Goal: Communication & Community: Share content

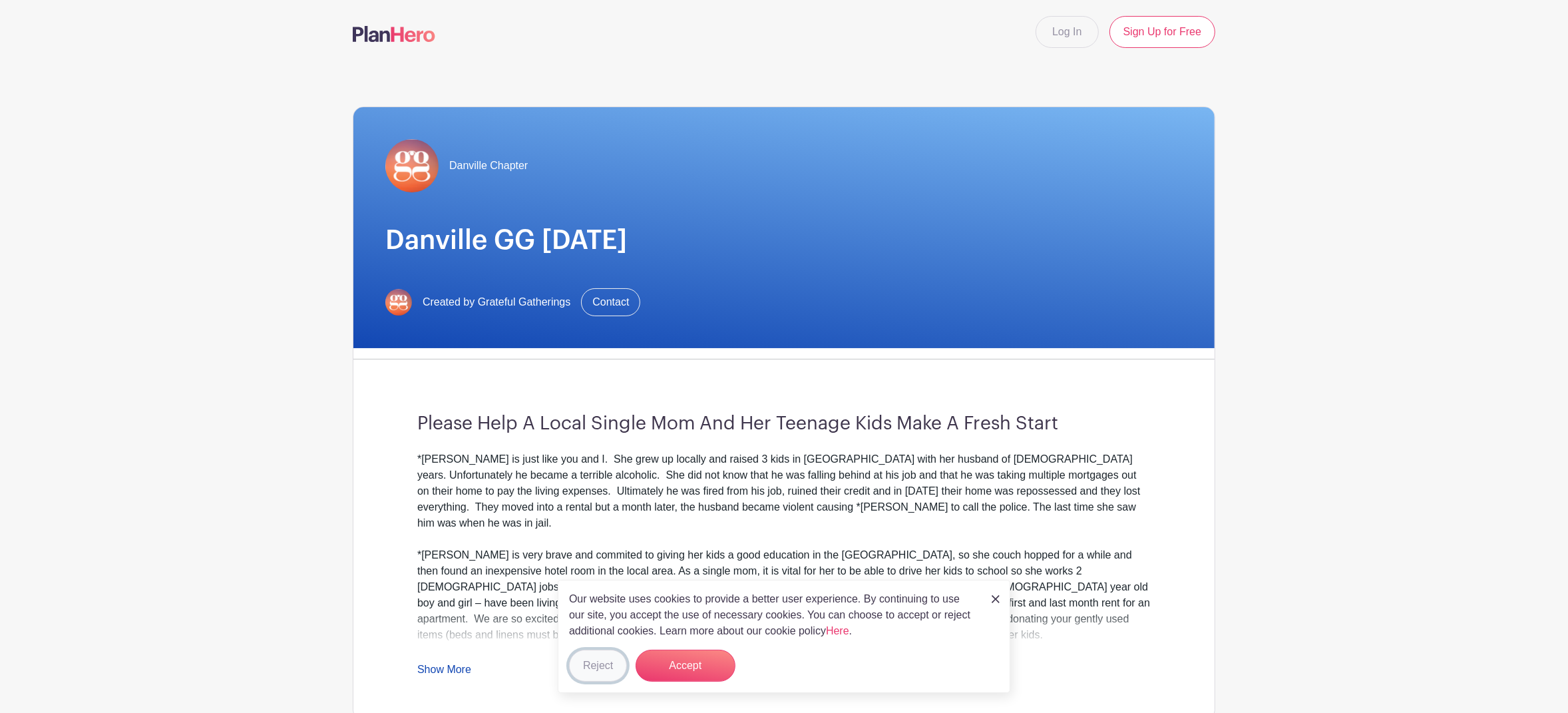
click at [594, 668] on button "Reject" at bounding box center [598, 665] width 58 height 32
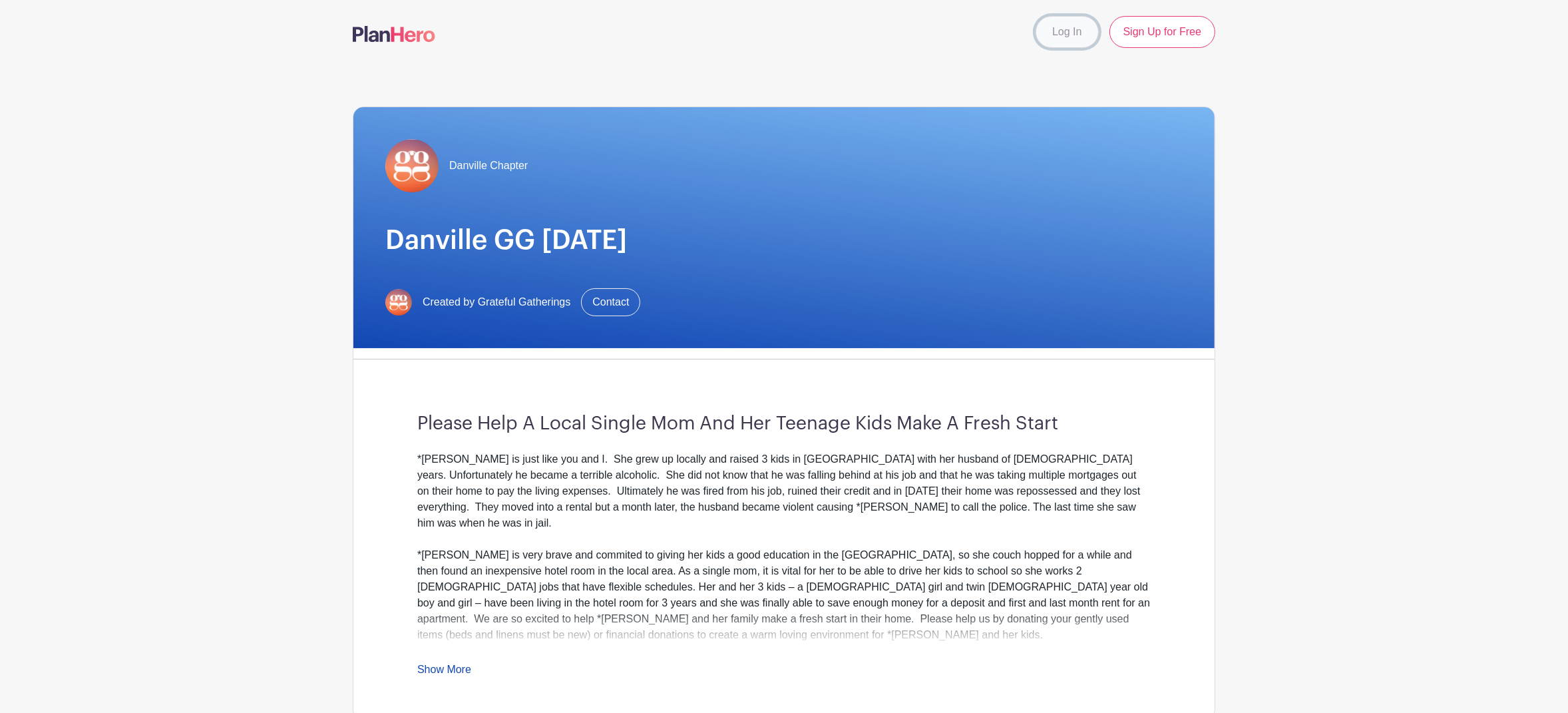
click at [1062, 35] on link "Log In" at bounding box center [1066, 31] width 62 height 32
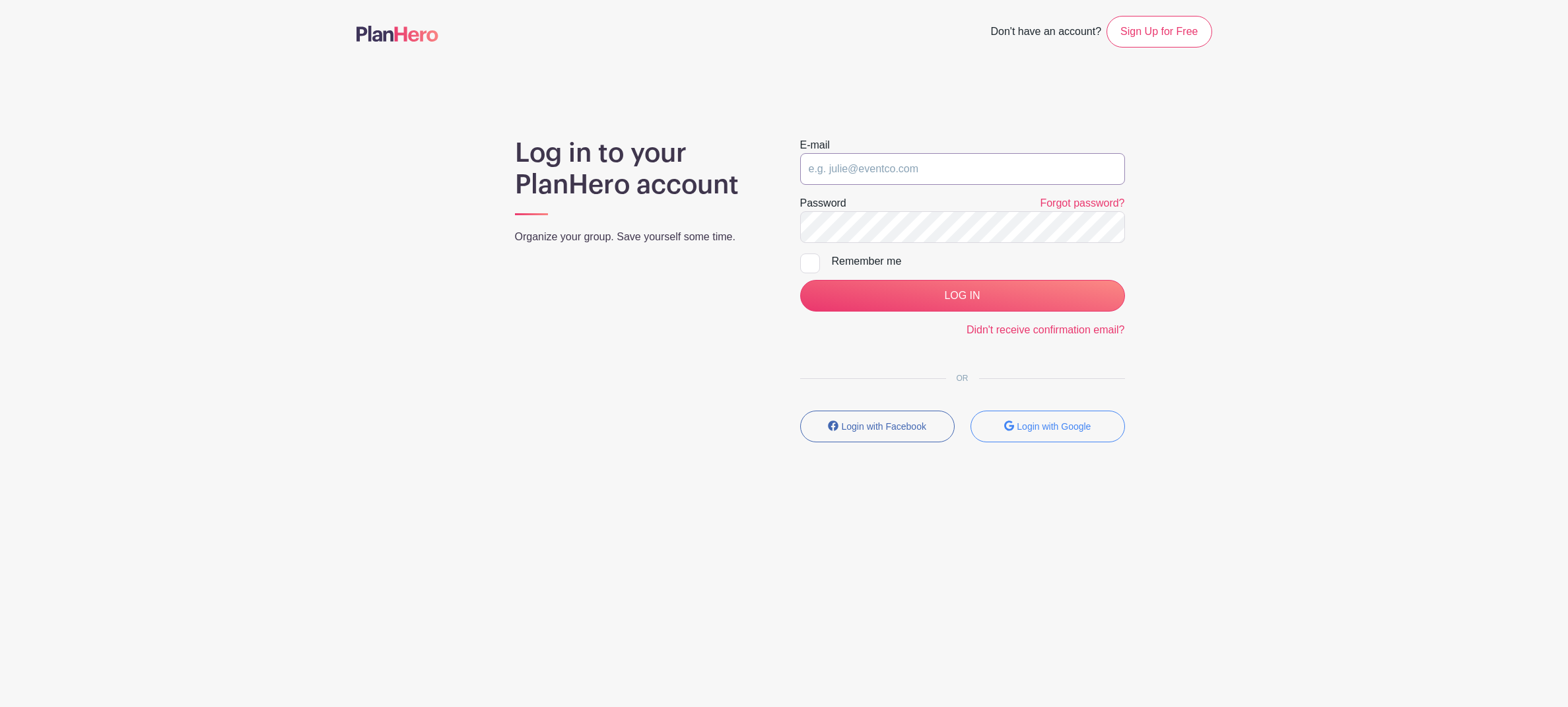
type input "ChristyWatson29@gmail.com"
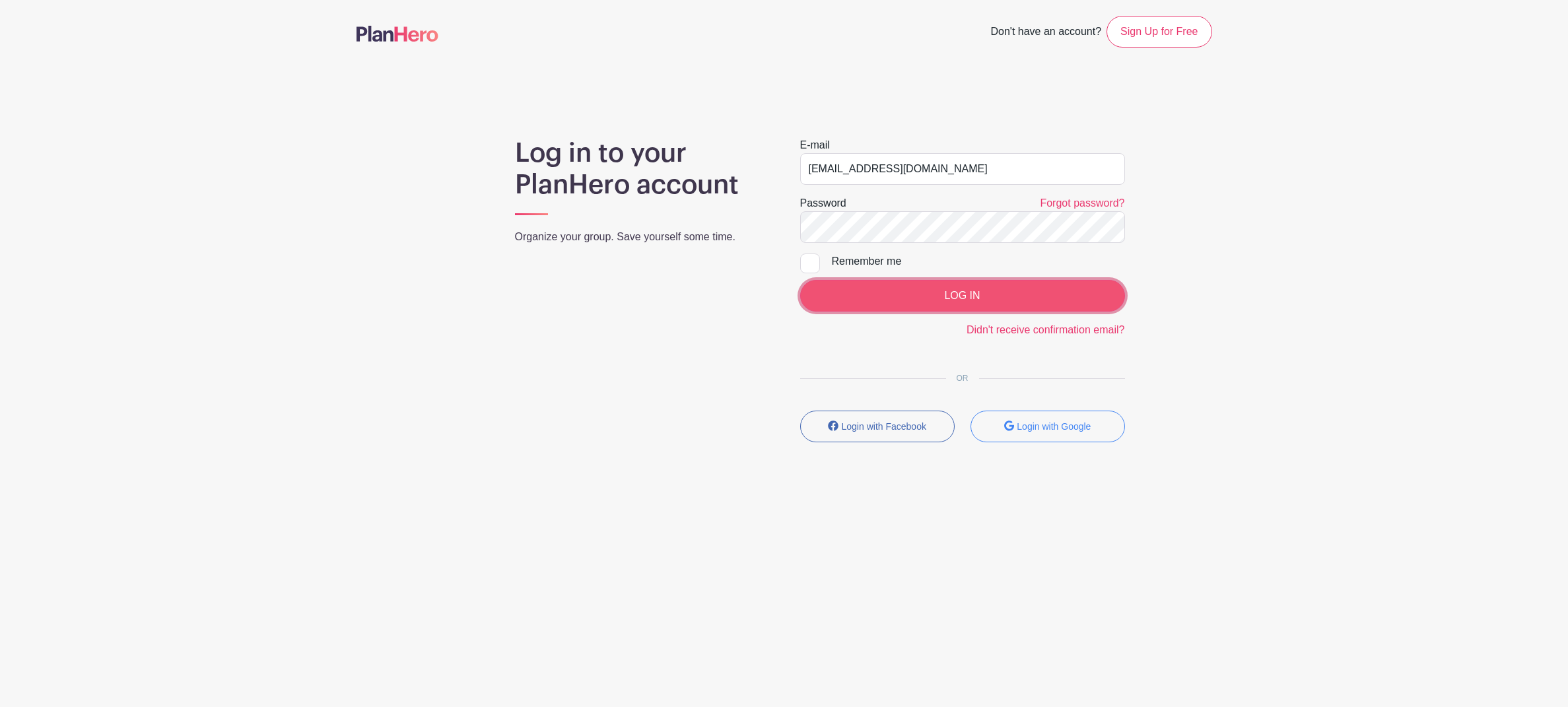
click at [967, 304] on input "LOG IN" at bounding box center [963, 295] width 324 height 32
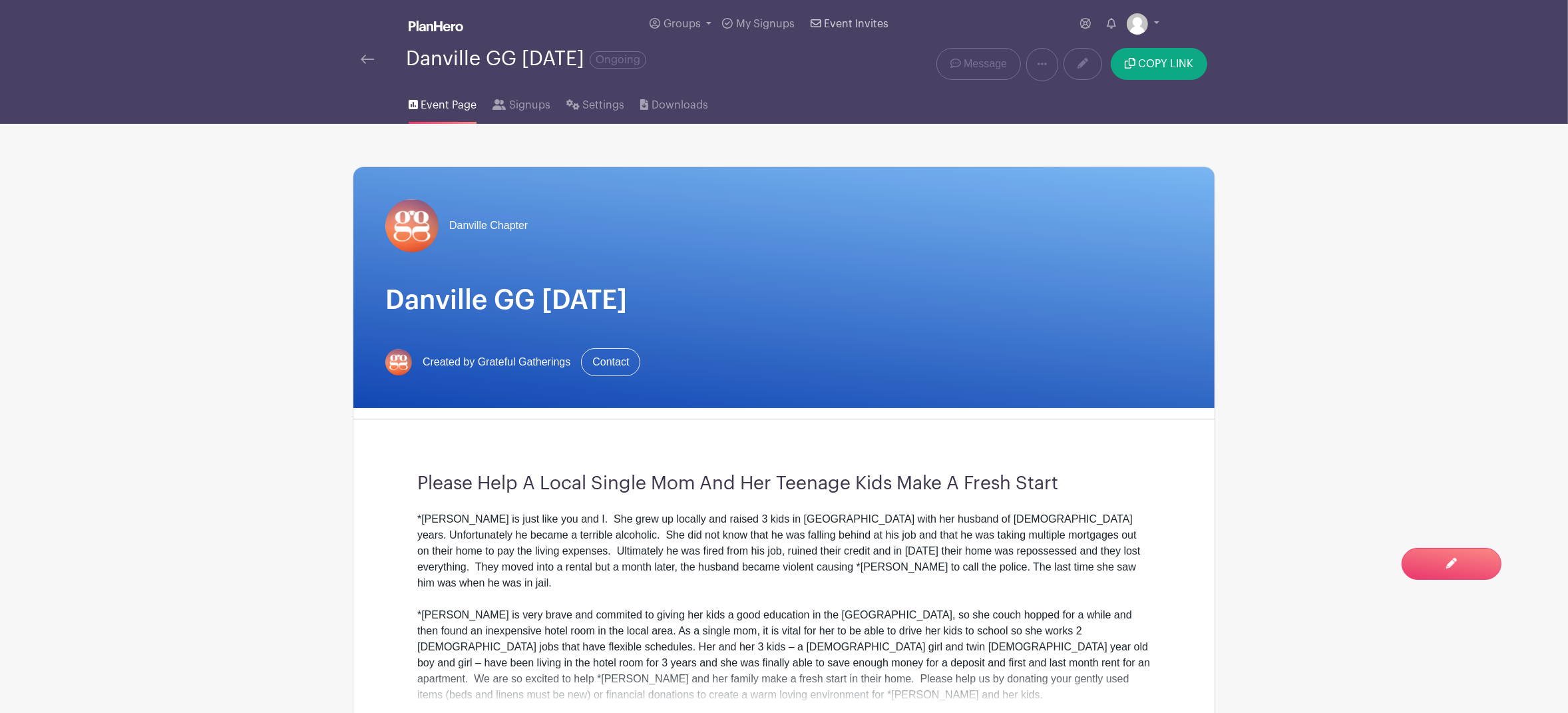
click at [853, 25] on span "Event Invites" at bounding box center [856, 24] width 65 height 11
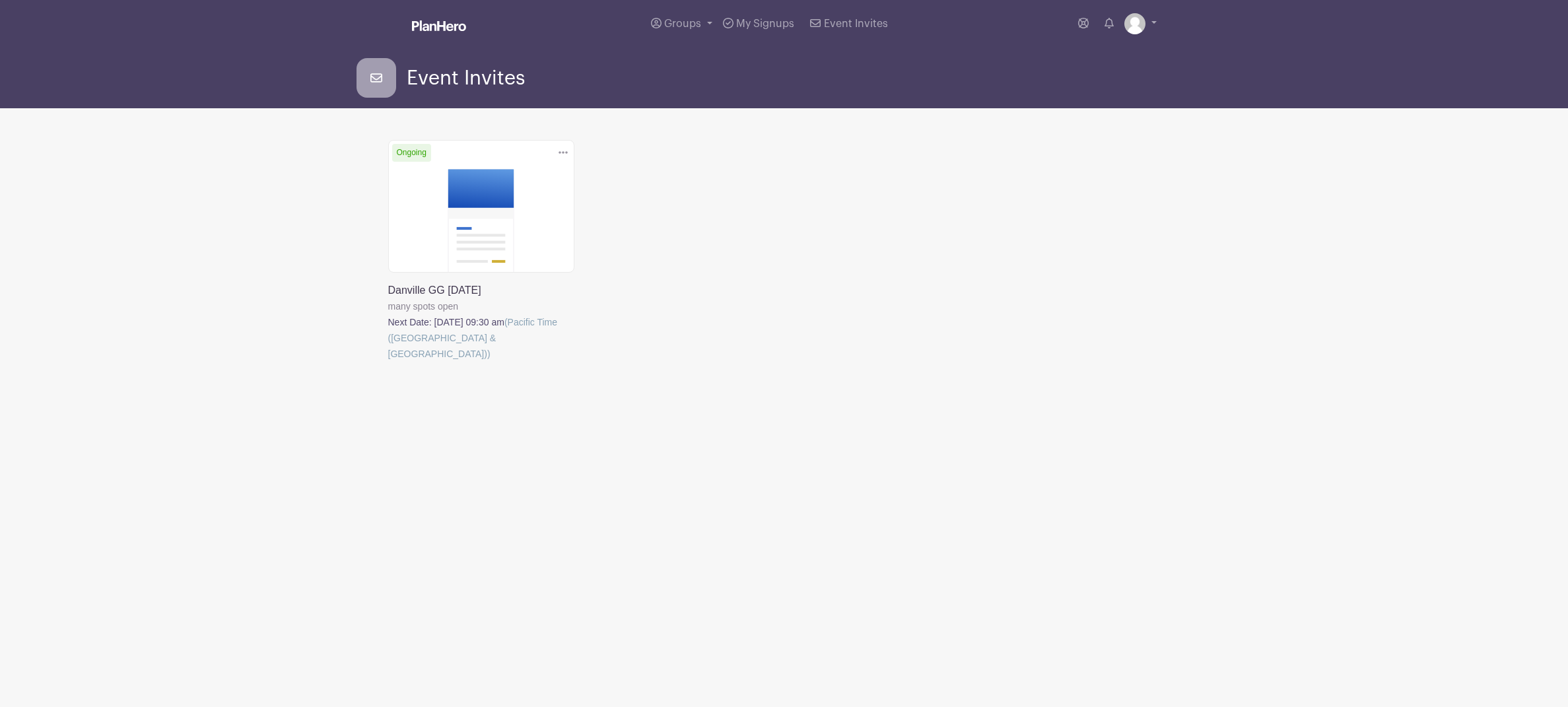
click at [388, 362] on link at bounding box center [388, 362] width 0 height 0
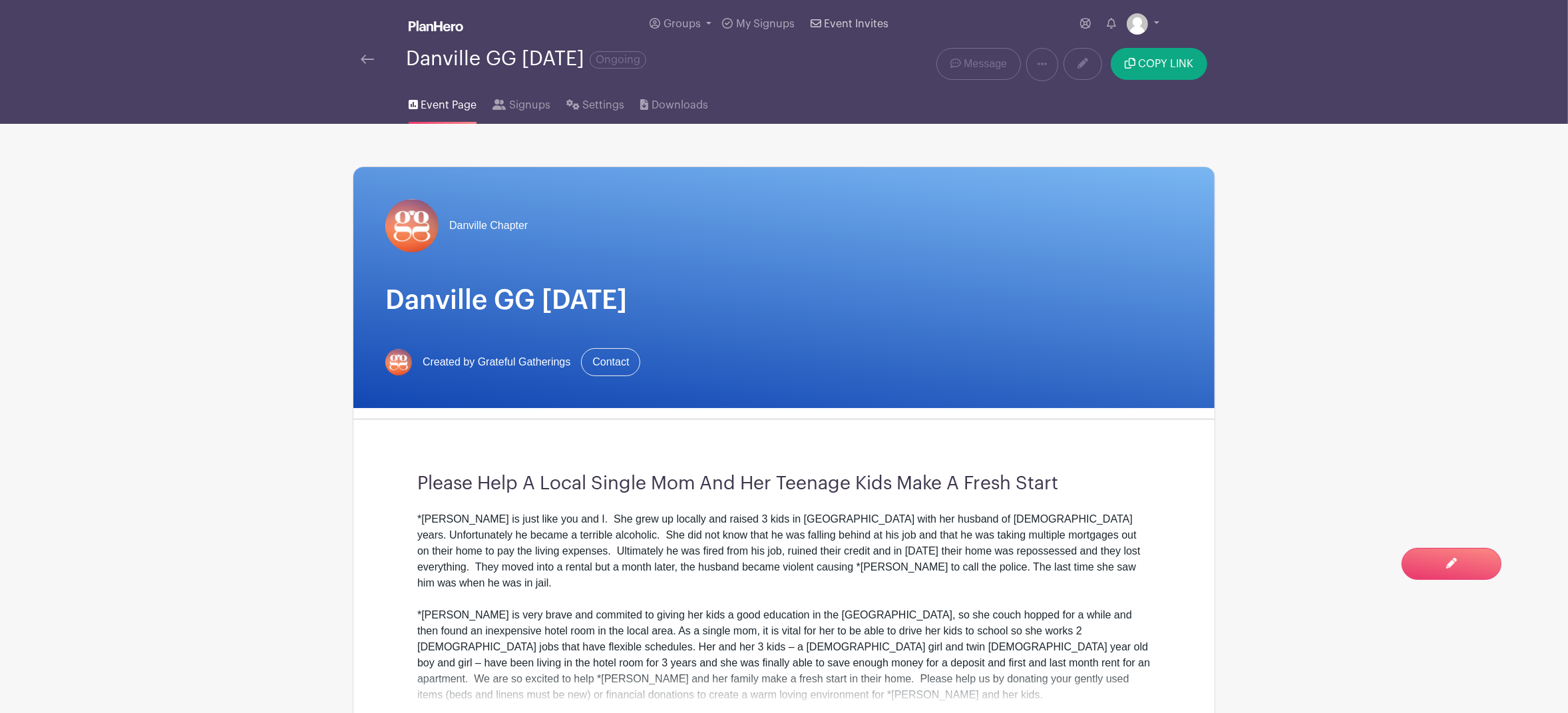
click at [856, 27] on span "Event Invites" at bounding box center [856, 24] width 65 height 11
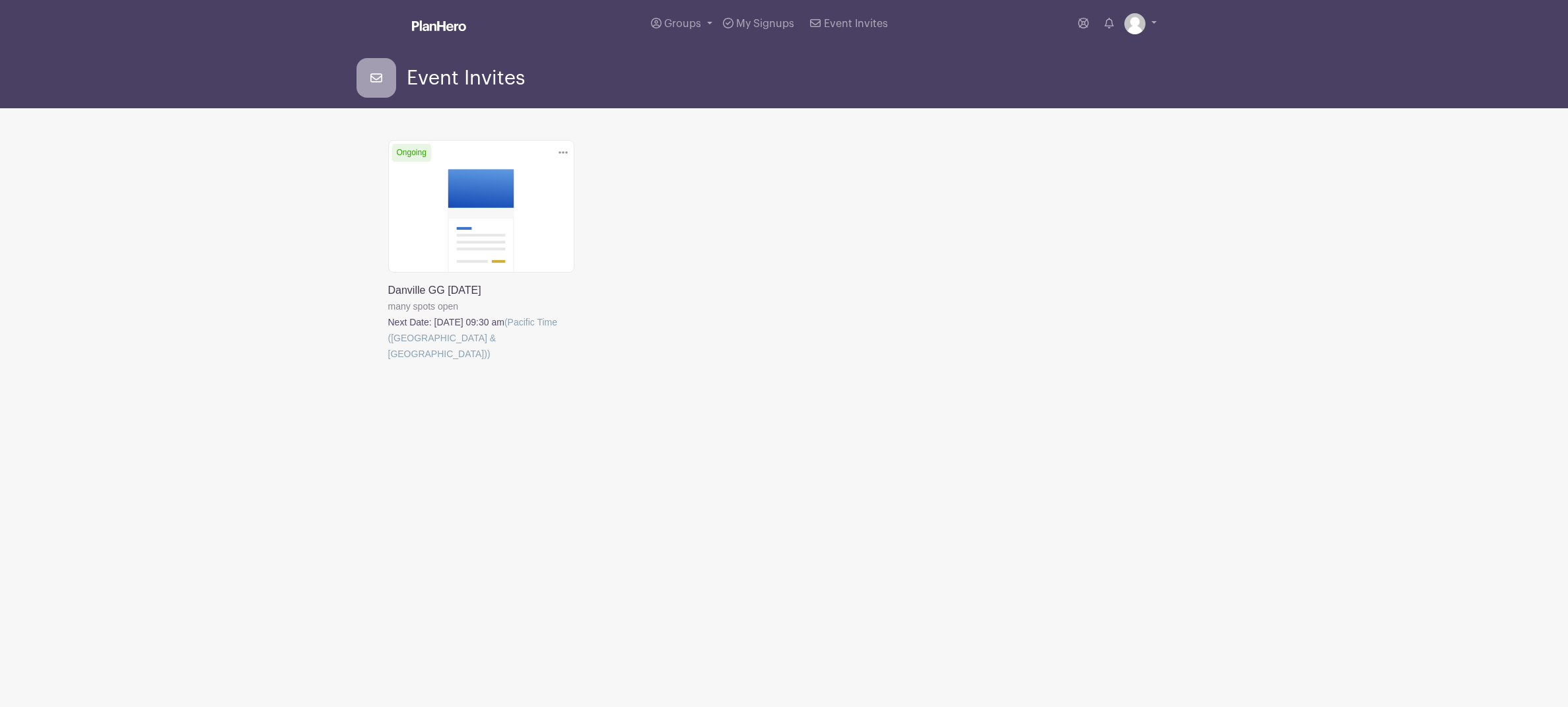
click at [388, 362] on link at bounding box center [388, 362] width 0 height 0
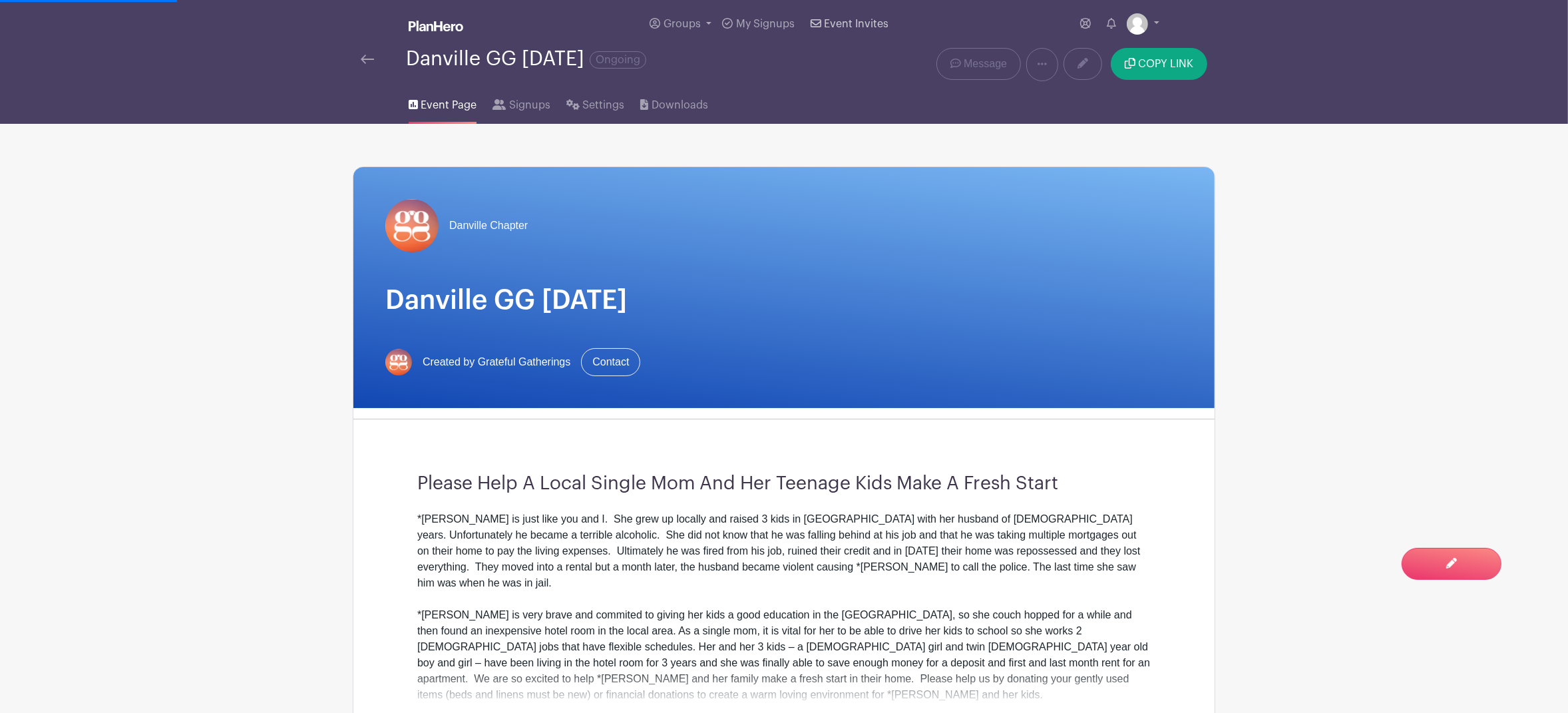
click at [863, 23] on span "Event Invites" at bounding box center [856, 24] width 65 height 11
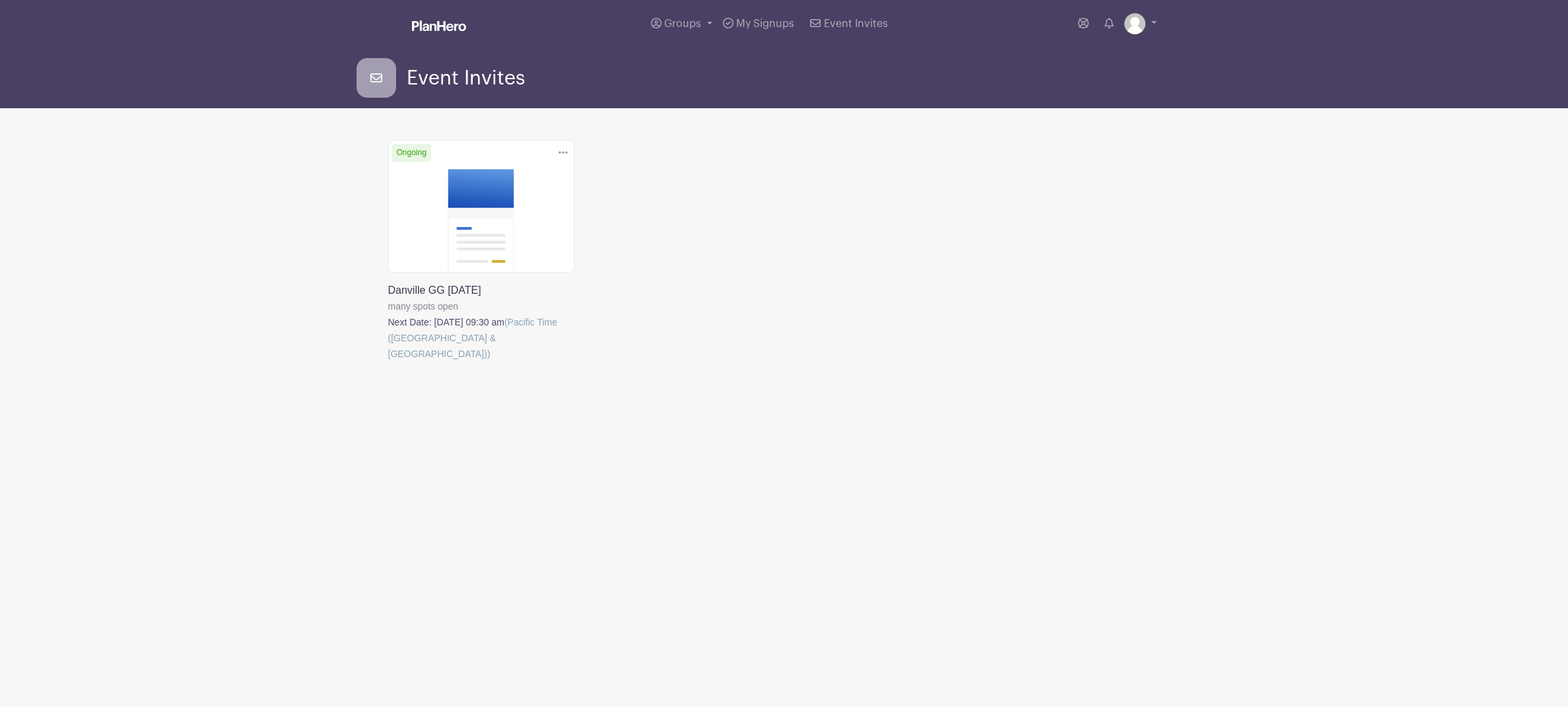
click at [383, 88] on icon at bounding box center [376, 78] width 40 height 40
click at [378, 74] on icon at bounding box center [376, 78] width 12 height 9
click at [421, 76] on span "Event Invites" at bounding box center [466, 78] width 118 height 22
click at [389, 86] on icon at bounding box center [376, 78] width 40 height 40
click at [464, 31] on img at bounding box center [439, 26] width 54 height 11
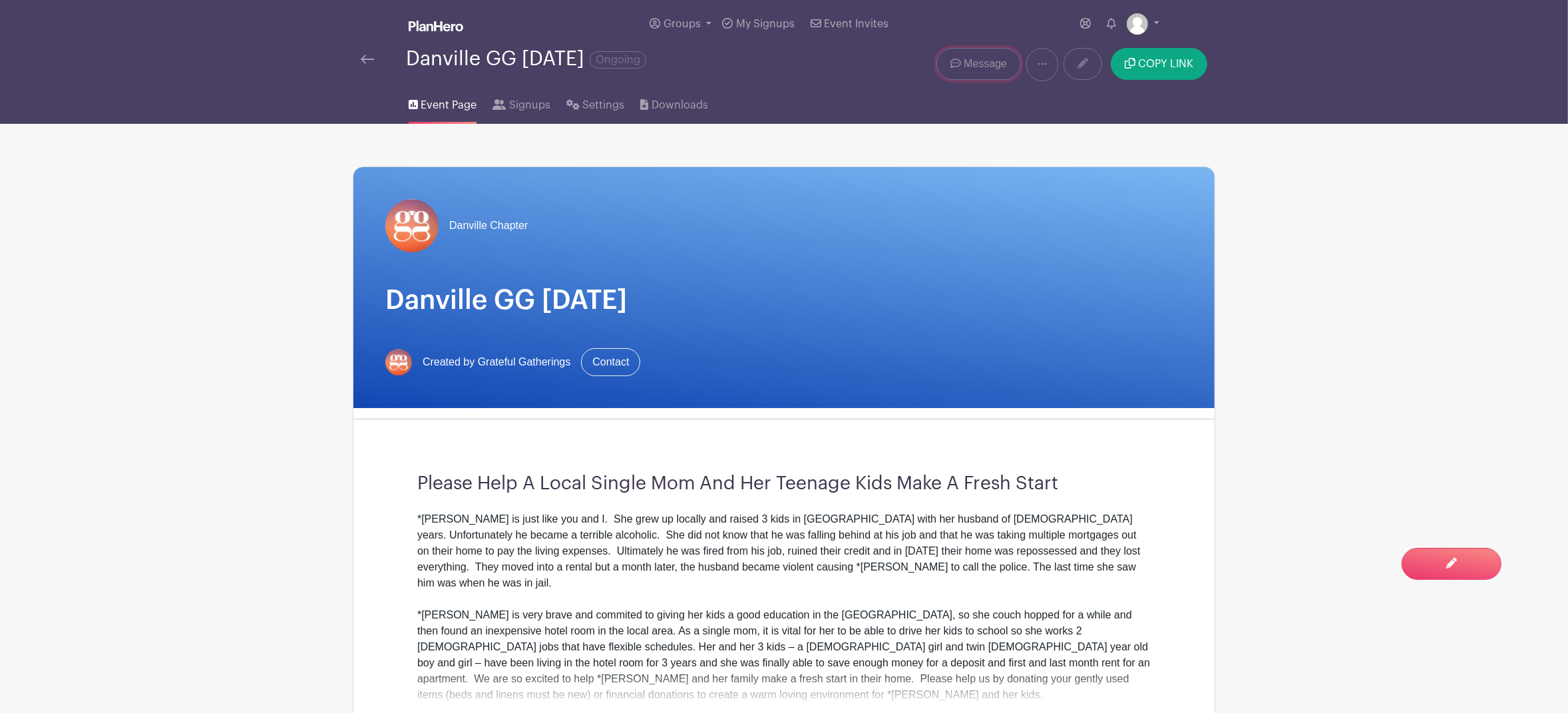
click at [990, 72] on span "Message" at bounding box center [985, 63] width 43 height 16
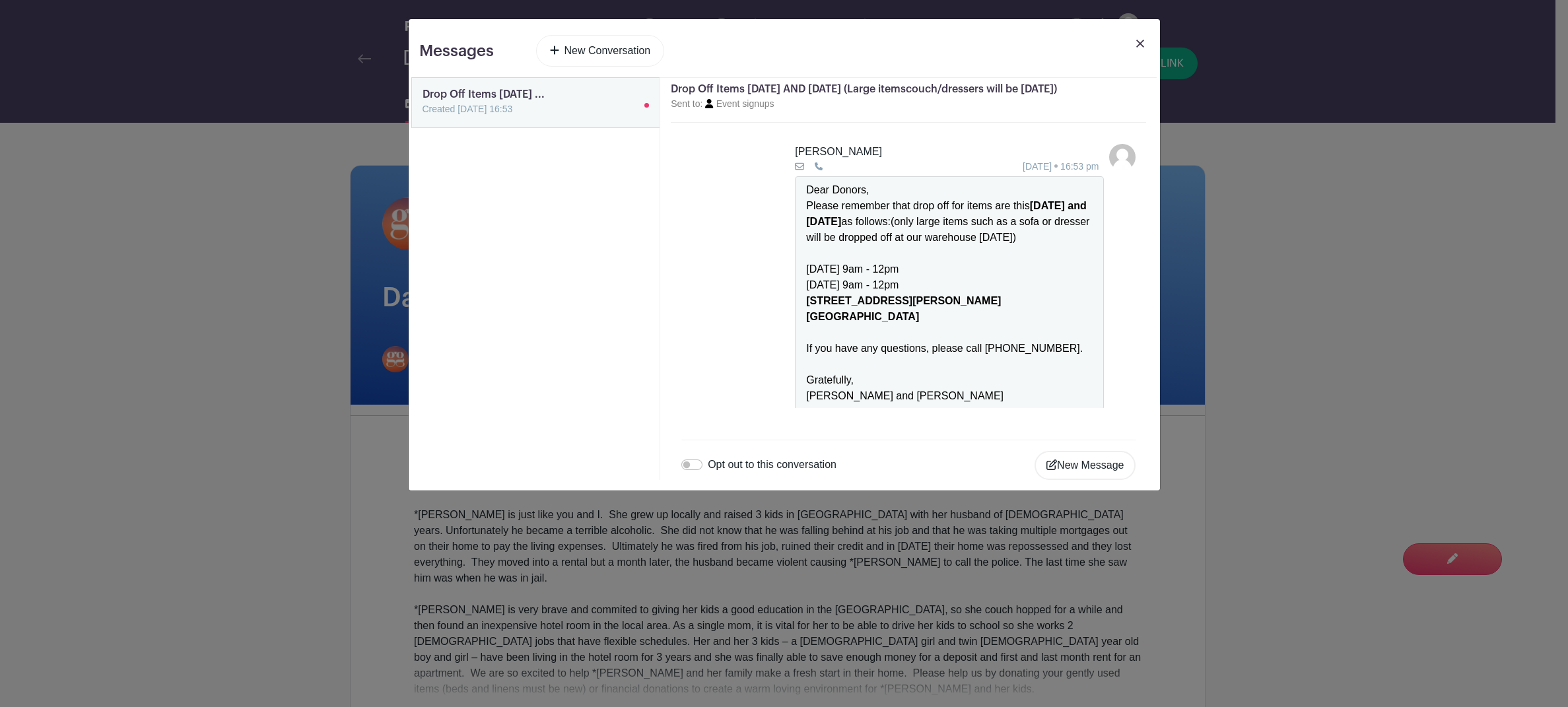
scroll to position [18, 0]
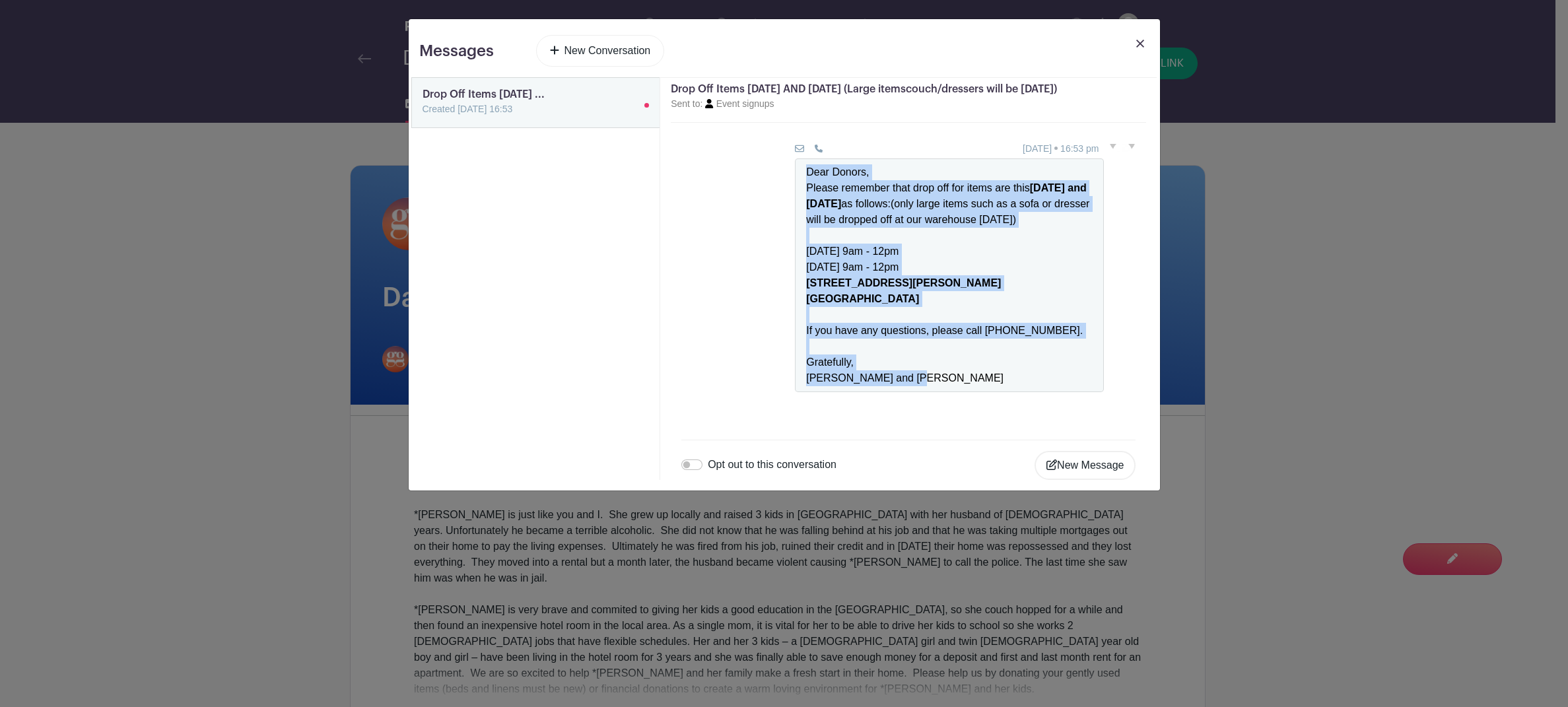
drag, startPoint x: 932, startPoint y: 378, endPoint x: 800, endPoint y: 175, distance: 242.1
click at [800, 175] on div "Dear Donors, Please remember that drop off for items are [DATE] and [DATE] as f…" at bounding box center [949, 276] width 309 height 234
copy div "Dear Donors, Please remember that drop off for items are [DATE] and [DATE] as f…"
click at [1141, 43] on img at bounding box center [1139, 44] width 8 height 8
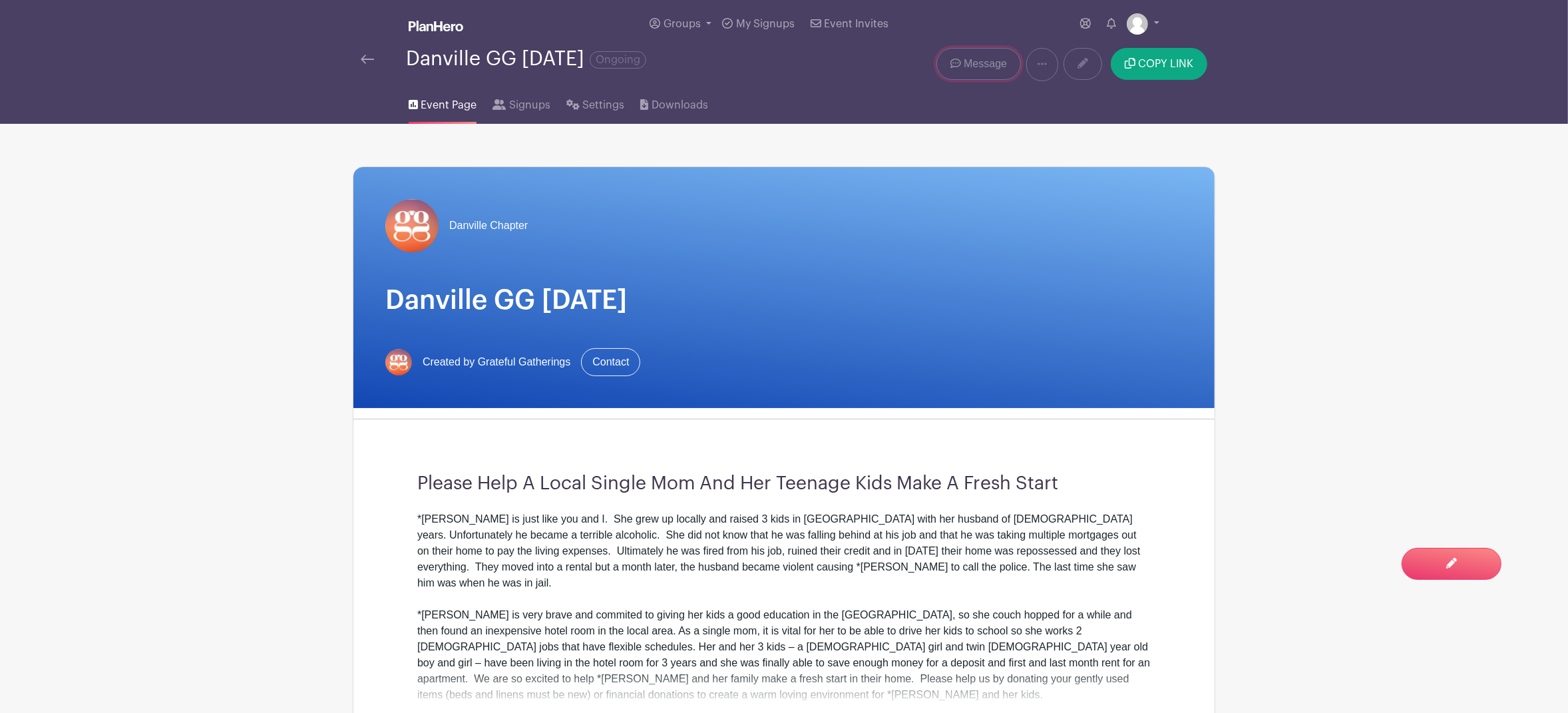
click at [992, 69] on span "Message" at bounding box center [985, 63] width 43 height 16
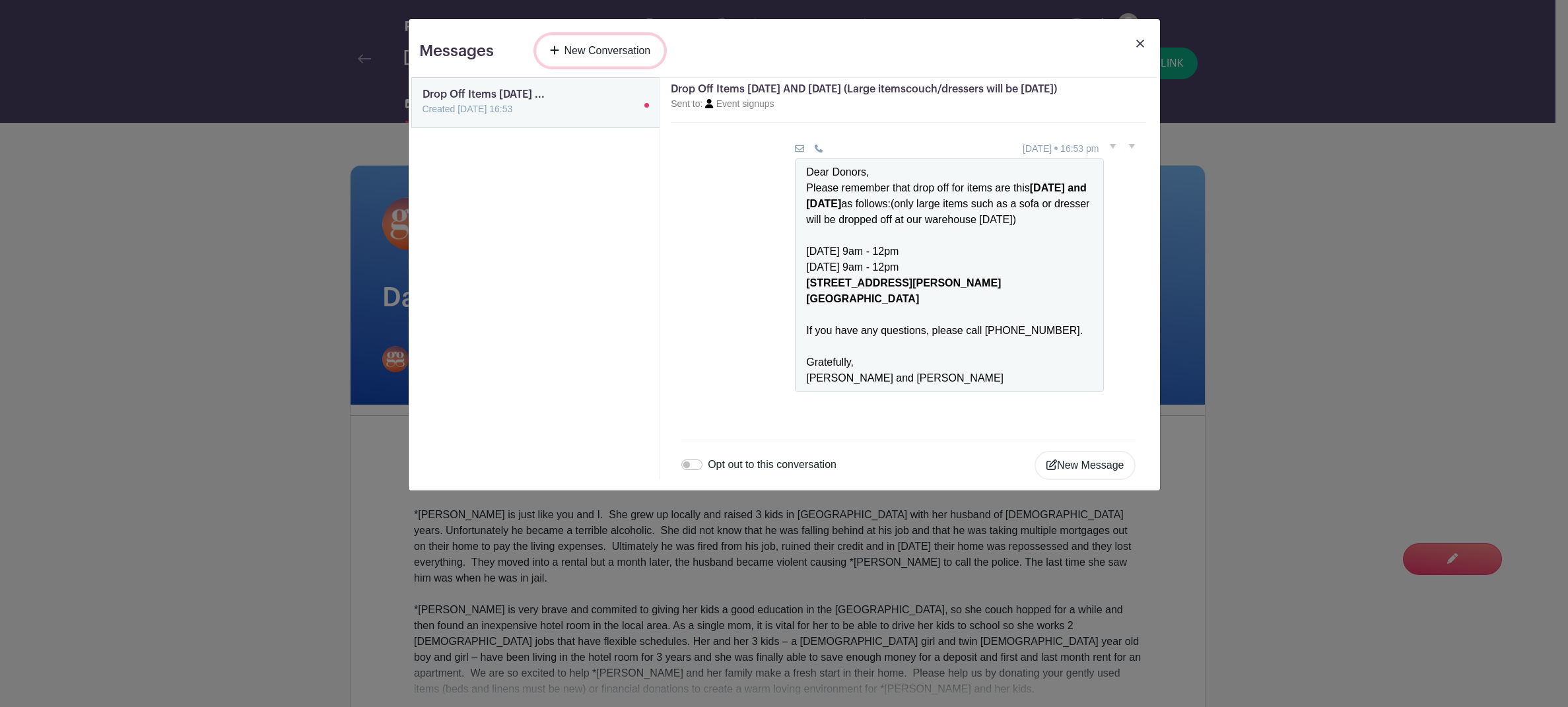
click at [649, 47] on link "New Conversation" at bounding box center [600, 51] width 129 height 32
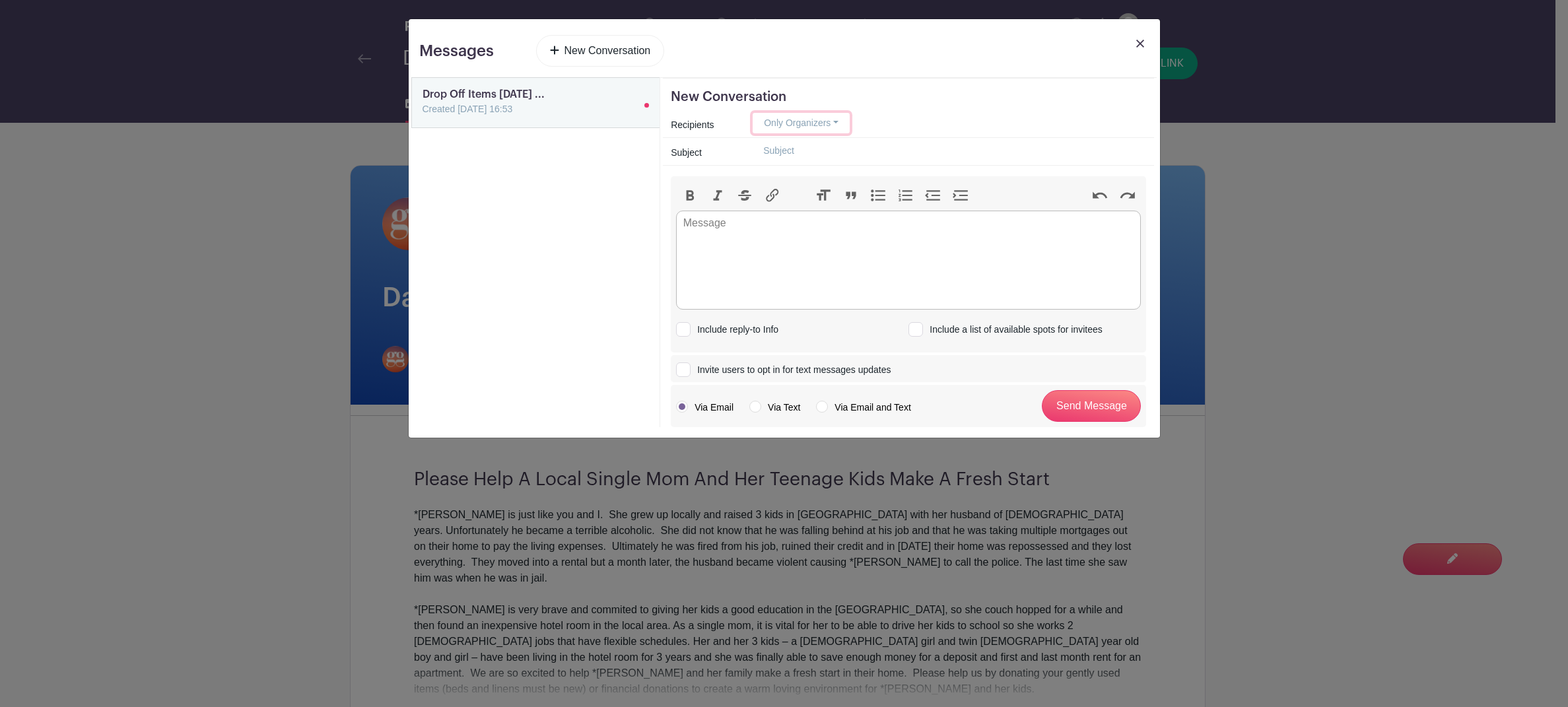
click at [835, 123] on button "Only Organizers" at bounding box center [800, 123] width 97 height 21
click at [832, 150] on link "Only Organizers" at bounding box center [819, 150] width 132 height 19
click at [837, 125] on button "Only Organizers" at bounding box center [800, 123] width 97 height 21
click at [791, 250] on link "Everyone" at bounding box center [819, 246] width 132 height 19
click at [797, 228] on trix-editor at bounding box center [908, 259] width 465 height 99
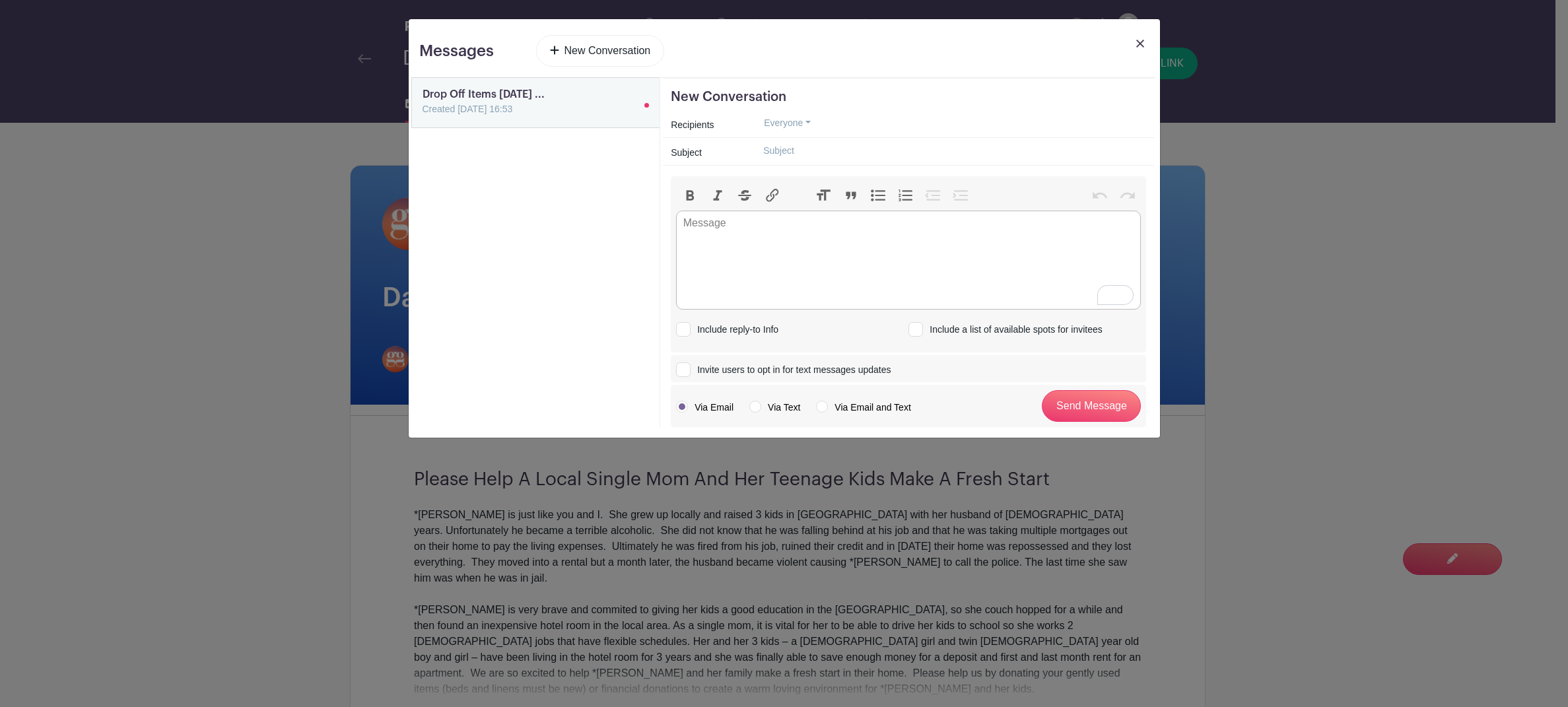
click at [797, 159] on input "text" at bounding box center [949, 150] width 393 height 21
type input "Drop Off Items [DATE] AND [DATE] (Large itemscouch/dressers will be [DATE])"
click at [831, 256] on trix-editor at bounding box center [908, 259] width 465 height 99
paste trix-editor "<div>Dear Donors,<br>Please remember that drop off for items are this <strong>[…"
type trix-editor "<div>Dear Donors,<br>Please remember that drop off for items are this <strong>[…"
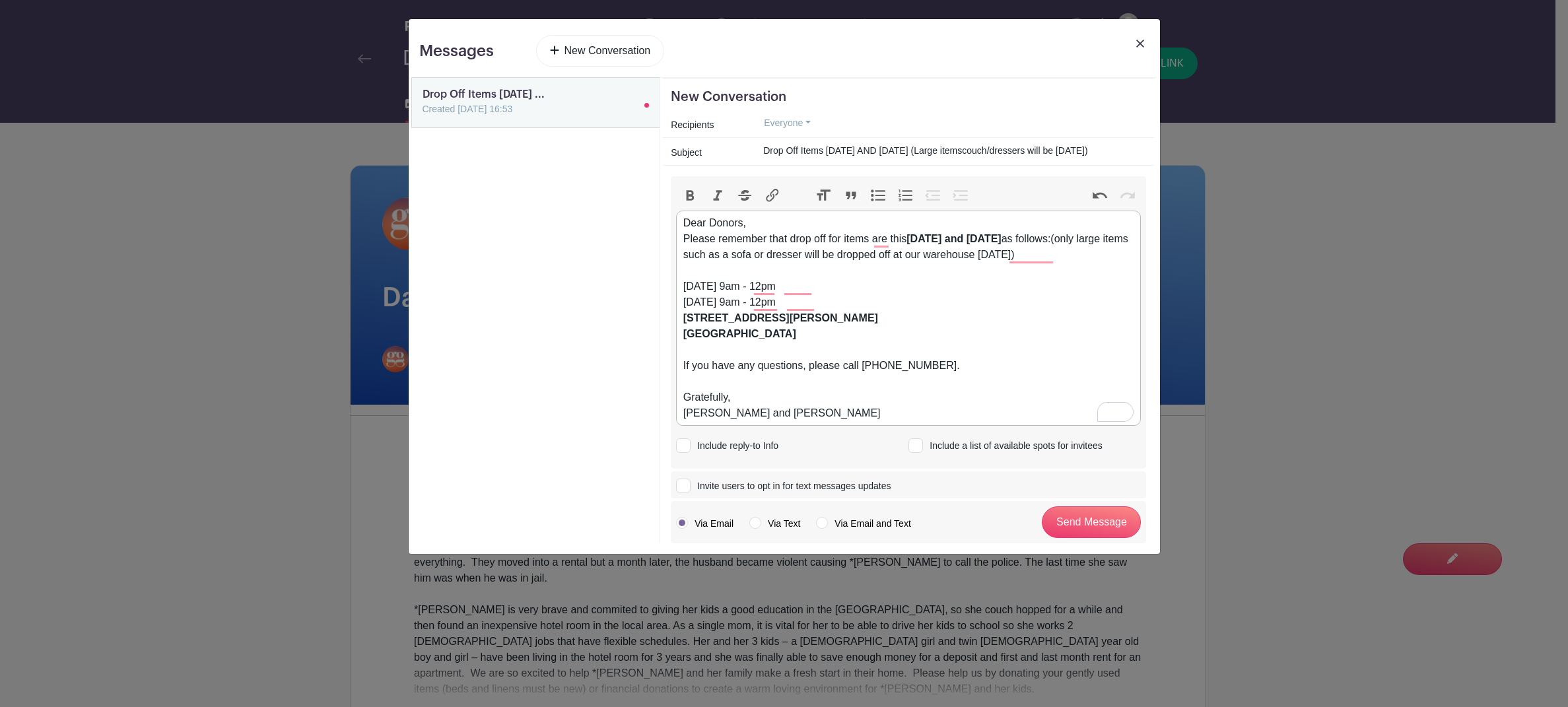
click at [818, 526] on label "Via Email and Text" at bounding box center [863, 523] width 94 height 14
radio input "true"
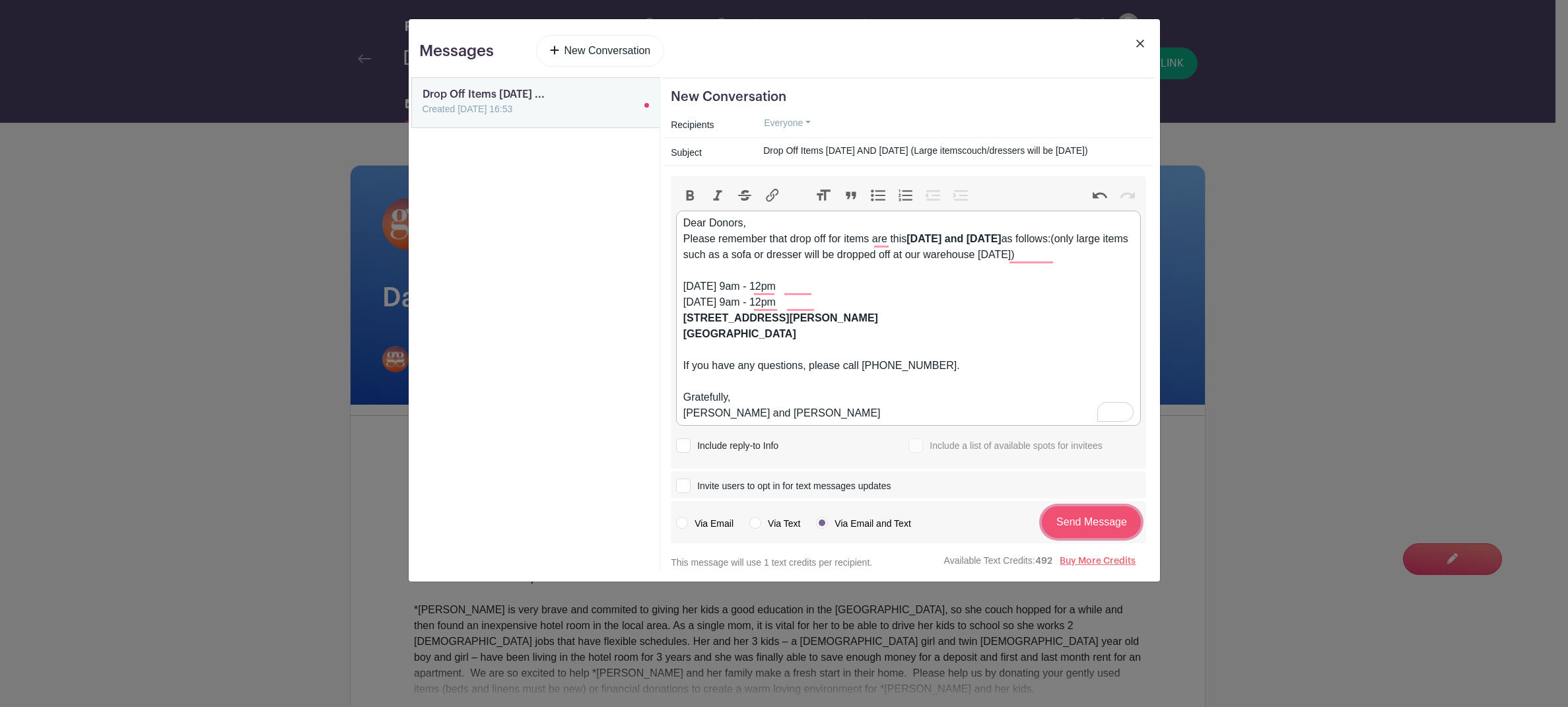
click at [1110, 526] on input "Send Message" at bounding box center [1090, 522] width 99 height 32
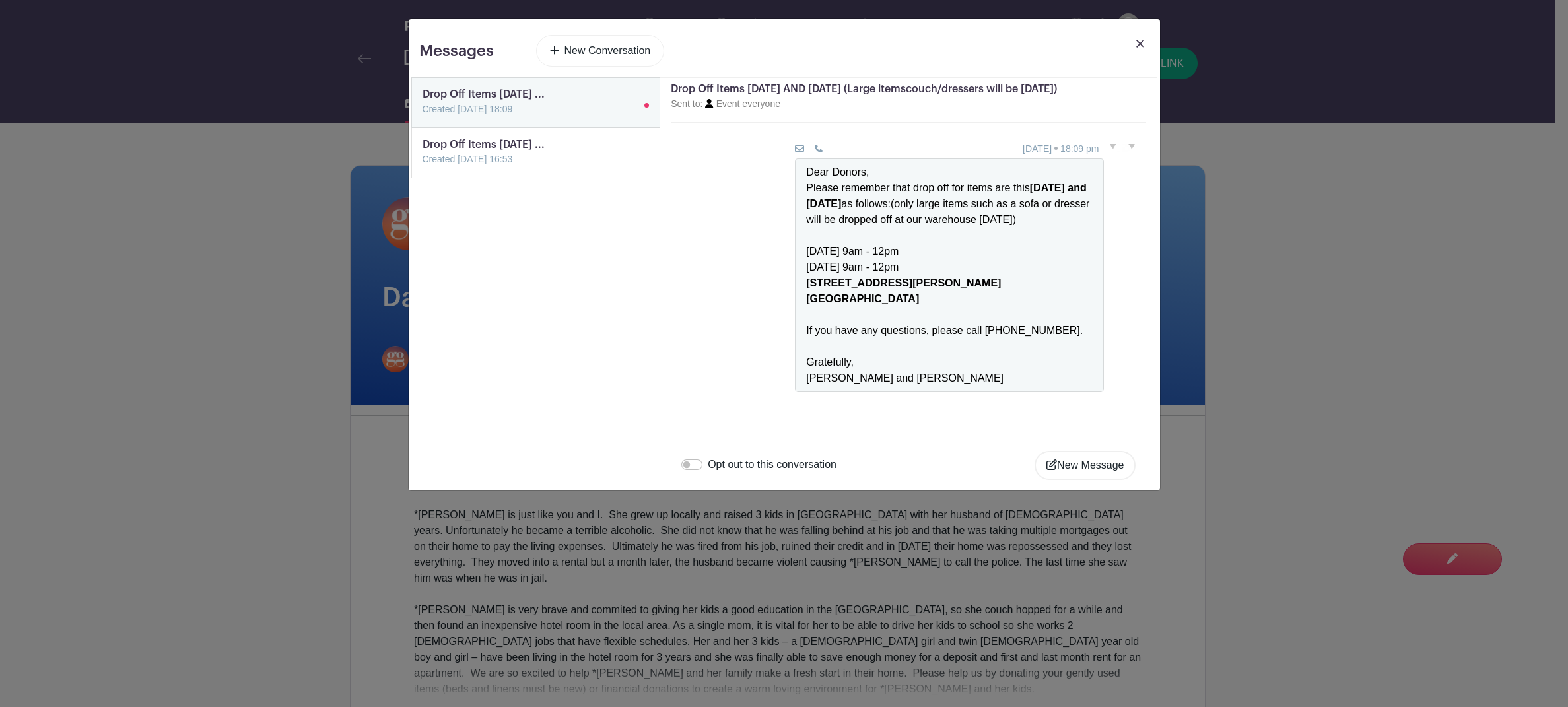
click at [1313, 164] on div "Messages New Conversation Drop Off Items [DATE] ... Created [DATE] 18:09 Drop O…" at bounding box center [784, 354] width 1568 height 707
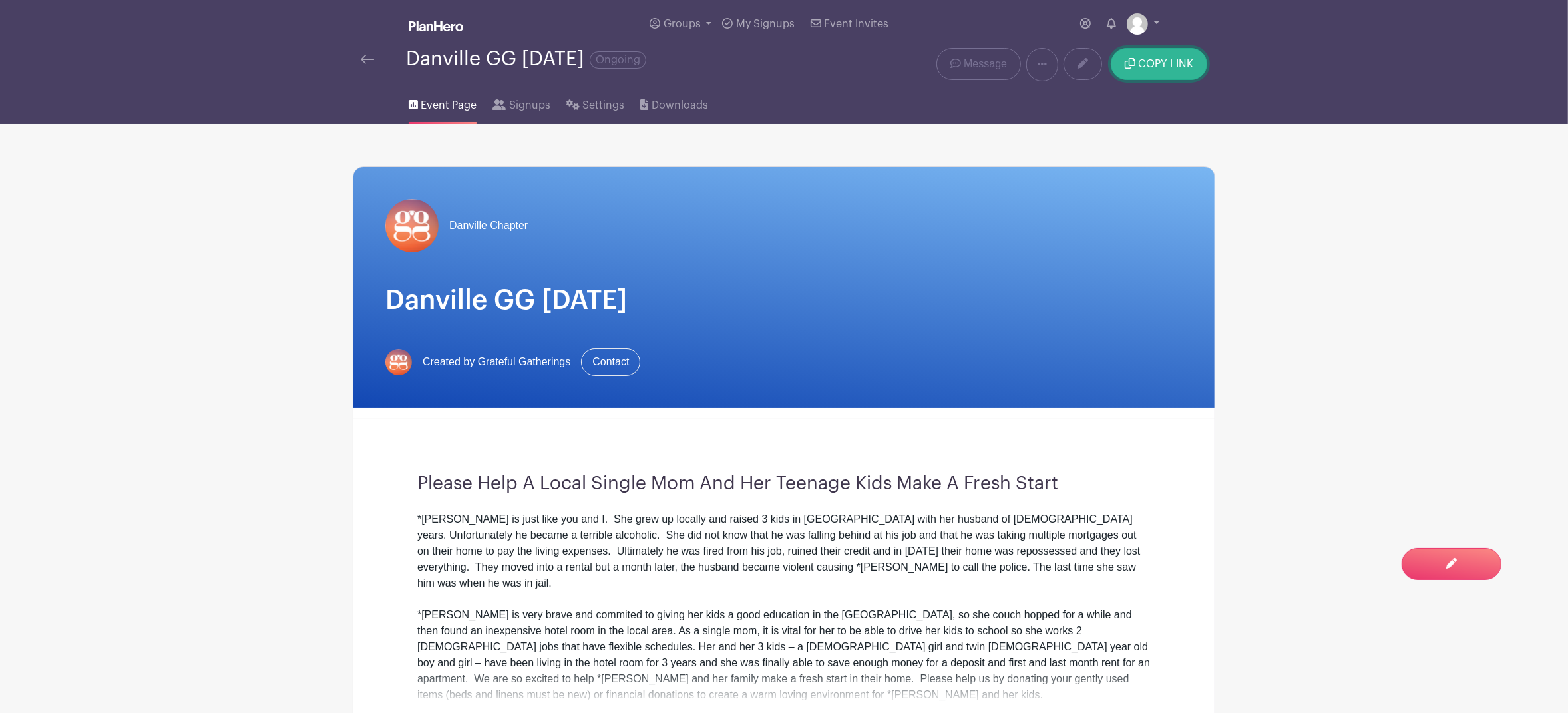
click at [1160, 66] on span "COPY LINK" at bounding box center [1165, 64] width 55 height 11
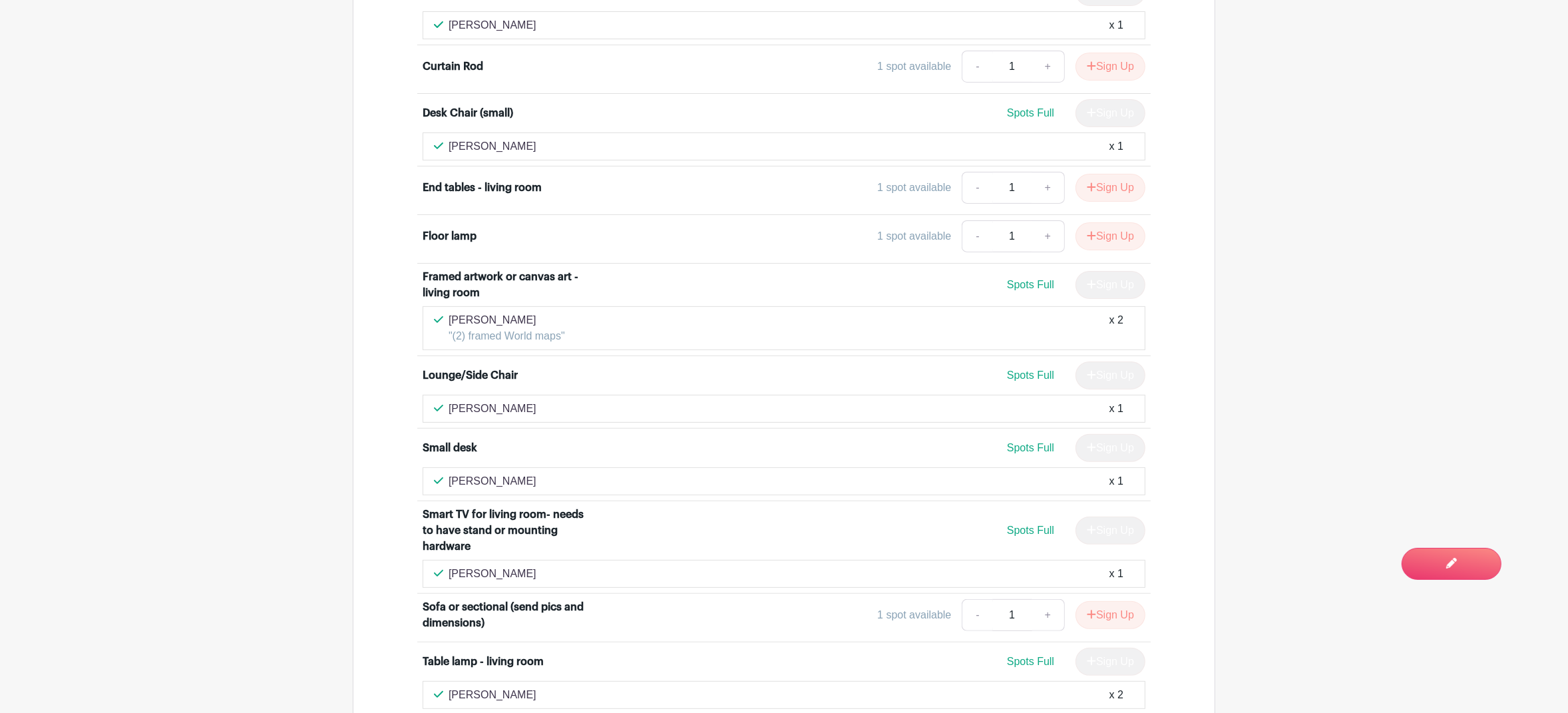
scroll to position [6650, 0]
